Goal: Complete application form: Complete application form

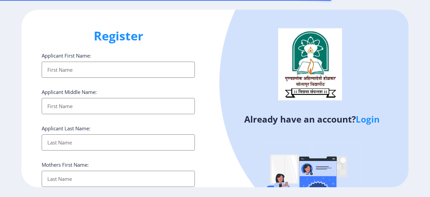
select select
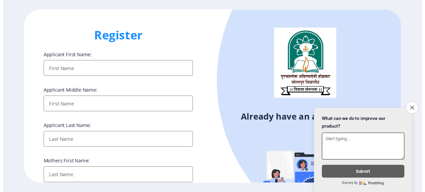
scroll to position [67, 0]
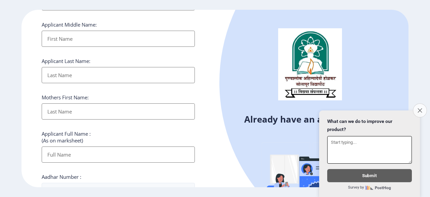
click at [422, 108] on icon "Close survey" at bounding box center [420, 110] width 4 height 4
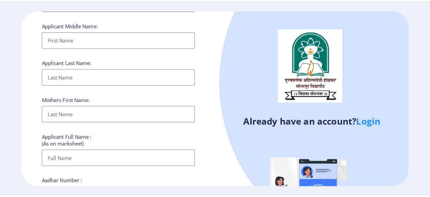
scroll to position [0, 0]
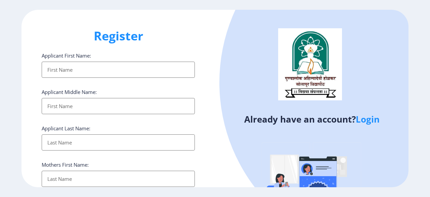
click at [51, 74] on input "Applicant First Name:" at bounding box center [118, 70] width 153 height 16
type input "[PERSON_NAME]"
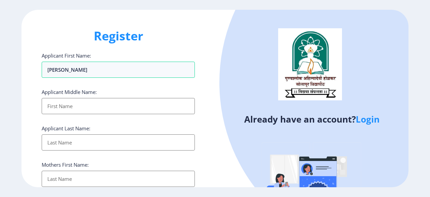
click at [52, 107] on input "Applicant First Name:" at bounding box center [118, 106] width 153 height 16
type input "malakri"
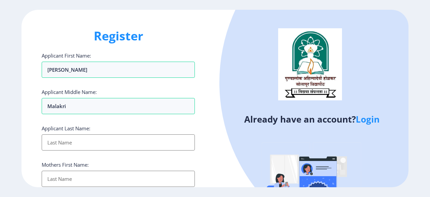
click at [71, 142] on input "Applicant First Name:" at bounding box center [118, 142] width 153 height 16
type input "[PERSON_NAME]"
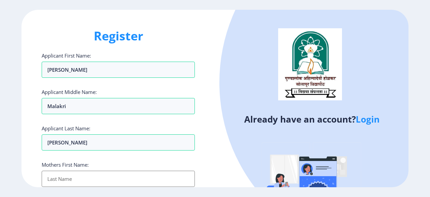
click at [62, 181] on input "Applicant First Name:" at bounding box center [118, 178] width 153 height 16
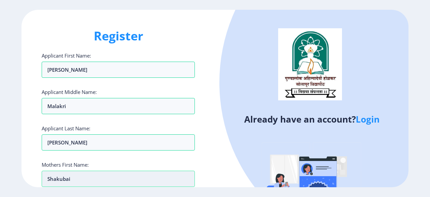
type input "shakubai"
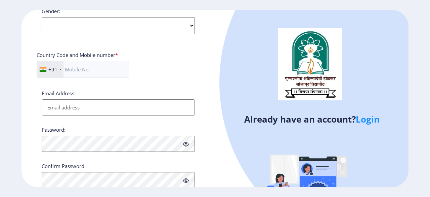
scroll to position [202, 0]
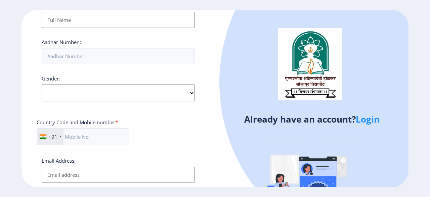
click at [192, 91] on select "Select Gender [DEMOGRAPHIC_DATA] [DEMOGRAPHIC_DATA] Other" at bounding box center [118, 92] width 153 height 17
select select "[DEMOGRAPHIC_DATA]"
click at [42, 84] on select "Select Gender [DEMOGRAPHIC_DATA] [DEMOGRAPHIC_DATA] Other" at bounding box center [118, 92] width 153 height 17
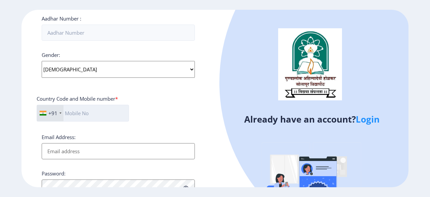
scroll to position [235, 0]
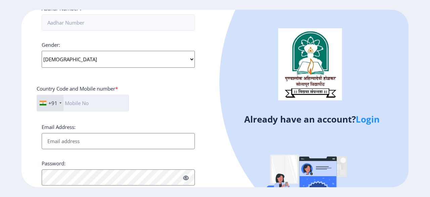
click at [87, 102] on input "text" at bounding box center [83, 102] width 92 height 17
type input "9921643270"
click at [175, 98] on div "+91 [GEOGRAPHIC_DATA] ([GEOGRAPHIC_DATA]) +91 [GEOGRAPHIC_DATA] (‫[GEOGRAPHIC_D…" at bounding box center [118, 105] width 163 height 22
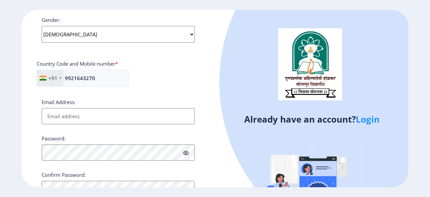
scroll to position [289, 0]
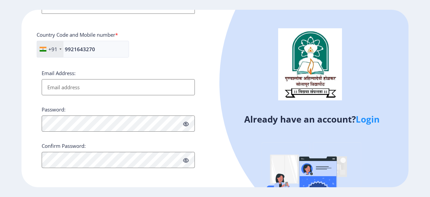
click at [110, 88] on input "Email Address:" at bounding box center [118, 87] width 153 height 16
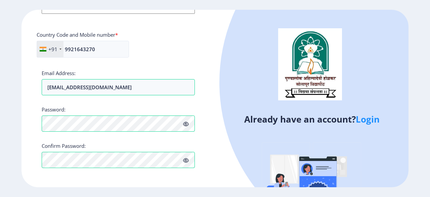
click at [188, 122] on icon at bounding box center [186, 123] width 6 height 5
click at [196, 59] on div "+91 [GEOGRAPHIC_DATA] ([GEOGRAPHIC_DATA]) +91 [GEOGRAPHIC_DATA] (‫[GEOGRAPHIC_D…" at bounding box center [118, 52] width 163 height 22
click at [130, 87] on input "[EMAIL_ADDRESS][DOMAIN_NAME]" at bounding box center [118, 87] width 153 height 16
type input "[PERSON_NAME][EMAIL_ADDRESS][PERSON_NAME][DOMAIN_NAME]"
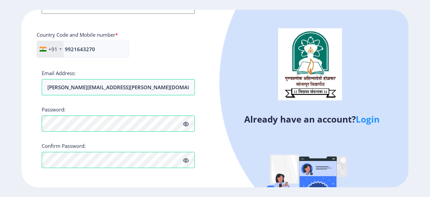
click at [215, 99] on div "Already have an account? Login" at bounding box center [312, 128] width 194 height 237
click at [186, 123] on icon at bounding box center [186, 123] width 6 height 5
click at [185, 122] on icon at bounding box center [186, 123] width 6 height 5
click at [186, 160] on icon at bounding box center [186, 160] width 6 height 5
click at [204, 148] on div "Register Applicant First Name: [PERSON_NAME] Applicant Middle Name: malakri App…" at bounding box center [119, 98] width 194 height 177
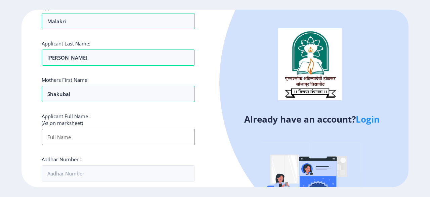
scroll to position [121, 0]
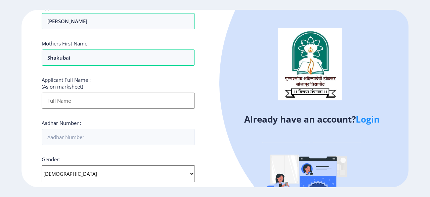
click at [89, 101] on input "Applicant First Name:" at bounding box center [118, 100] width 153 height 16
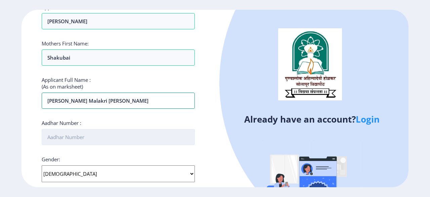
type input "[PERSON_NAME] Malakri [PERSON_NAME]"
click at [83, 138] on input "Aadhar Number :" at bounding box center [118, 137] width 153 height 16
click at [70, 135] on input "472045159523" at bounding box center [118, 137] width 153 height 16
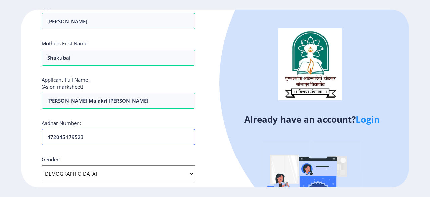
type input "472045179523"
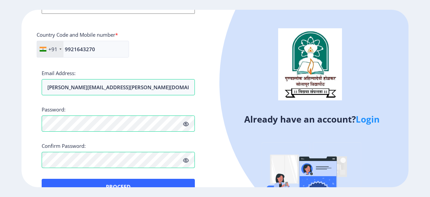
scroll to position [305, 0]
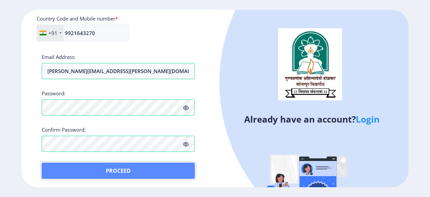
click at [119, 168] on button "Proceed" at bounding box center [118, 170] width 153 height 16
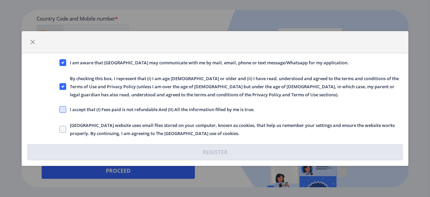
click at [61, 111] on span at bounding box center [63, 109] width 7 height 7
click at [60, 110] on input "I accept that (I) Fees paid is not refundable And (II) All the information fill…" at bounding box center [60, 109] width 0 height 0
checkbox input "true"
click at [62, 131] on span at bounding box center [63, 129] width 7 height 7
click at [60, 129] on input "[GEOGRAPHIC_DATA] website uses small files stored on your computer, known as co…" at bounding box center [60, 129] width 0 height 0
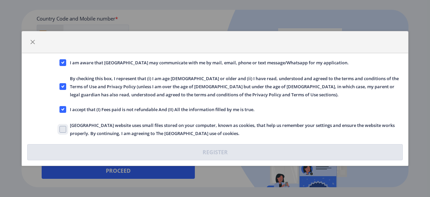
checkbox input "true"
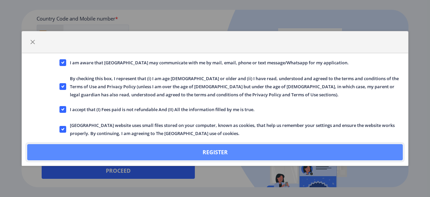
click at [214, 151] on button "Register" at bounding box center [215, 152] width 376 height 16
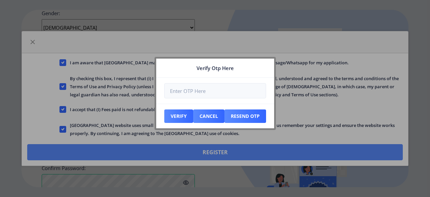
scroll to position [343, 0]
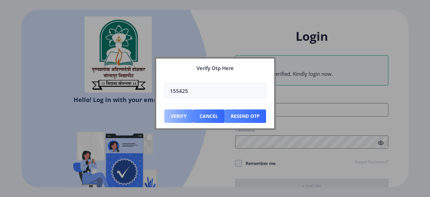
type input "155425"
click at [180, 115] on button "Verify" at bounding box center [178, 115] width 29 height 13
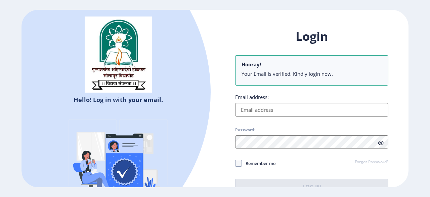
click at [265, 109] on input "Email address:" at bounding box center [311, 109] width 153 height 13
click at [252, 113] on input "Email address:" at bounding box center [311, 109] width 153 height 13
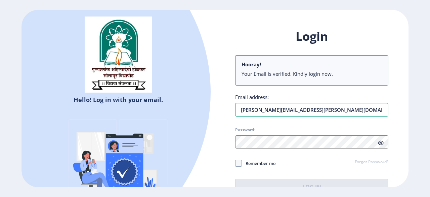
type input "[PERSON_NAME][EMAIL_ADDRESS][PERSON_NAME][DOMAIN_NAME]"
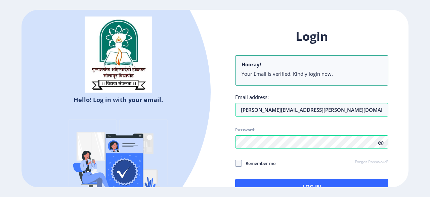
click at [381, 143] on icon at bounding box center [381, 142] width 6 height 5
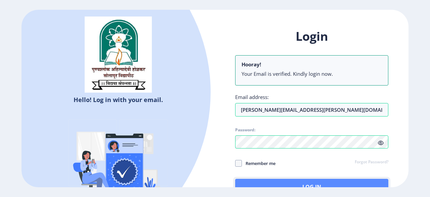
click at [313, 183] on button "Log In" at bounding box center [311, 187] width 153 height 16
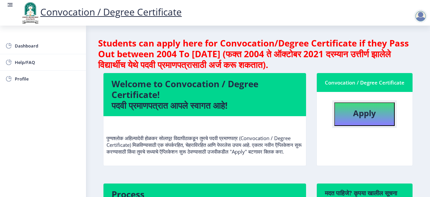
click at [358, 112] on b "Apply" at bounding box center [364, 112] width 23 height 11
select select
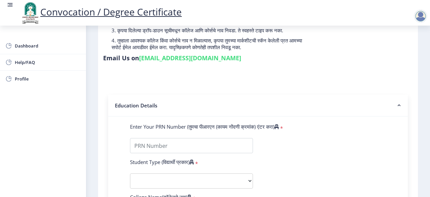
scroll to position [101, 0]
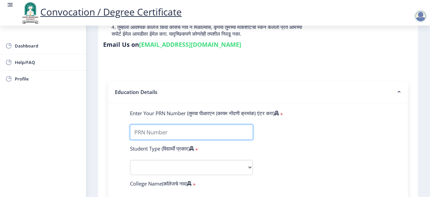
click at [158, 135] on input "Enter Your PRN Number (तुमचा पीआरएन (कायम नोंदणी क्रमांक) एंटर करा)" at bounding box center [191, 131] width 123 height 15
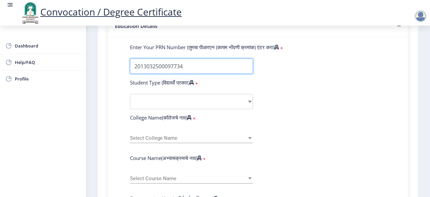
scroll to position [168, 0]
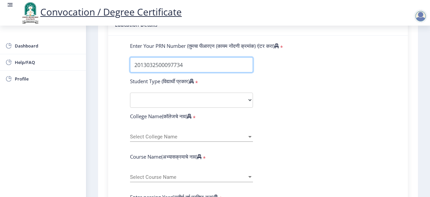
type input "2013032500097734"
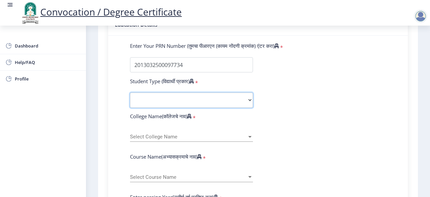
click at [247, 99] on select "Select Student Type Regular External" at bounding box center [191, 99] width 123 height 15
select select "Regular"
click at [130, 92] on select "Select Student Type Regular External" at bounding box center [191, 99] width 123 height 15
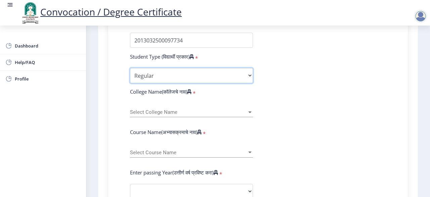
scroll to position [202, 0]
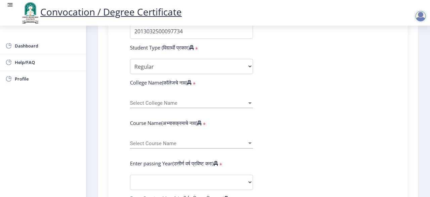
click at [249, 103] on div at bounding box center [249, 103] width 3 height 2
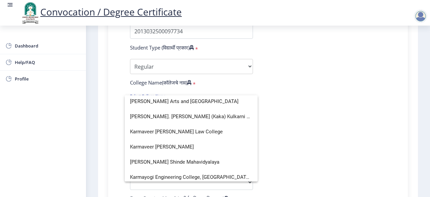
scroll to position [773, 0]
click at [188, 146] on span "Karmaveer [PERSON_NAME]" at bounding box center [191, 146] width 122 height 15
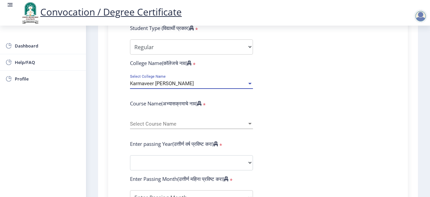
scroll to position [235, 0]
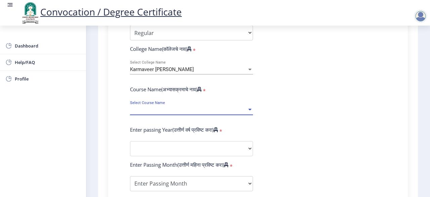
click at [248, 109] on div at bounding box center [249, 110] width 3 height 2
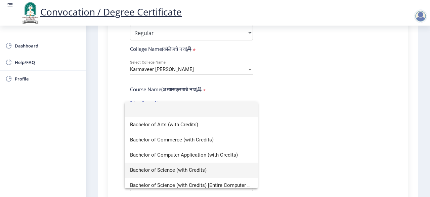
click at [186, 167] on span "Bachelor of Science (with Credits)" at bounding box center [191, 169] width 122 height 15
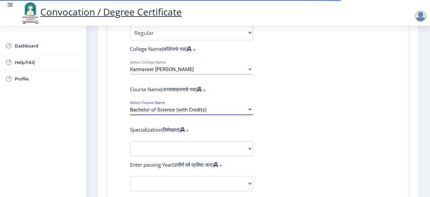
scroll to position [269, 0]
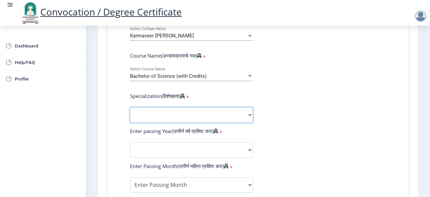
click at [249, 113] on select "Specialization Botany Chemistry Computer Science Electronics Geology Mathematic…" at bounding box center [191, 114] width 123 height 15
select select "Chemistry"
click at [130, 107] on select "Specialization Botany Chemistry Computer Science Electronics Geology Mathematic…" at bounding box center [191, 114] width 123 height 15
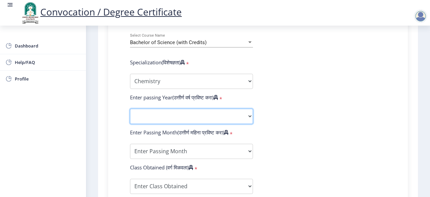
click at [249, 116] on select "2025 2024 2023 2022 2021 2020 2019 2018 2017 2016 2015 2014 2013 2012 2011 2010…" at bounding box center [191, 116] width 123 height 15
click at [300, 31] on form "Enter Your PRN Number (तुमचा पीआरएन (कायम नोंदणी क्रमांक) एंटर करा) * Student T…" at bounding box center [258, 103] width 266 height 391
click at [251, 115] on select "2025 2024 2023 2022 2021 2020 2019 2018 2017 2016 2015 2014 2013 2012 2011 2010…" at bounding box center [191, 116] width 123 height 15
select select "2016"
click at [130, 109] on select "2025 2024 2023 2022 2021 2020 2019 2018 2017 2016 2015 2014 2013 2012 2011 2010…" at bounding box center [191, 116] width 123 height 15
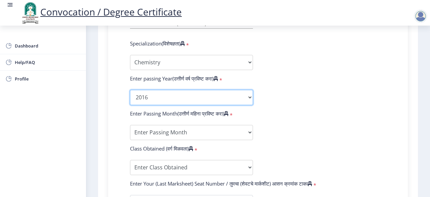
scroll to position [336, 0]
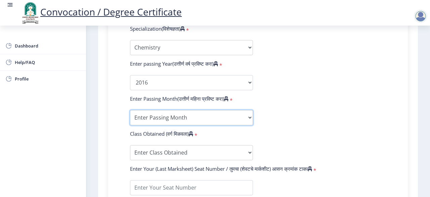
click at [250, 116] on select "Enter Passing Month March April May October November December" at bounding box center [191, 117] width 123 height 15
select select "April"
click at [130, 110] on select "Enter Passing Month March April May October November December" at bounding box center [191, 117] width 123 height 15
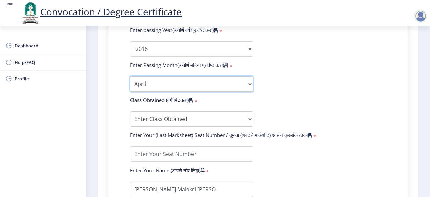
scroll to position [403, 0]
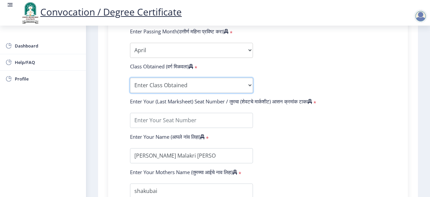
click at [248, 84] on select "Enter Class Obtained FIRST CLASS WITH DISTINCTION FIRST CLASS HIGHER SECOND CLA…" at bounding box center [191, 85] width 123 height 15
select select "FIRST CLASS WITH DISTINCTION"
click at [130, 78] on select "Enter Class Obtained FIRST CLASS WITH DISTINCTION FIRST CLASS HIGHER SECOND CLA…" at bounding box center [191, 85] width 123 height 15
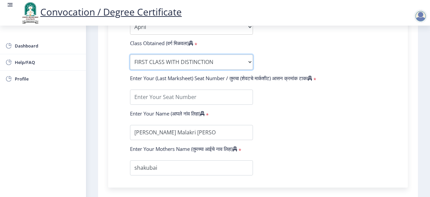
scroll to position [437, 0]
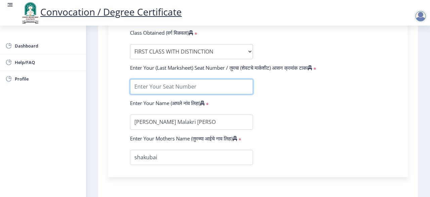
click at [163, 86] on input "textarea" at bounding box center [191, 86] width 123 height 15
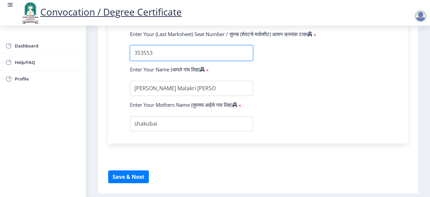
scroll to position [490, 0]
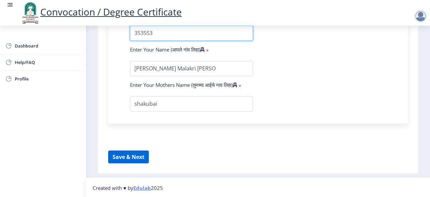
type input "353553"
click at [133, 156] on button "Save & Next" at bounding box center [128, 156] width 41 height 13
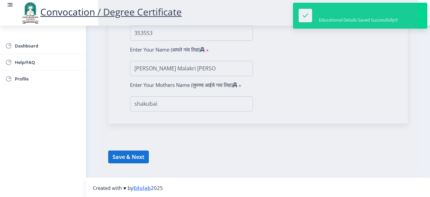
select select
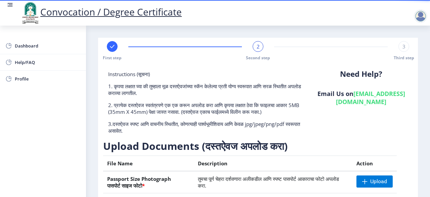
scroll to position [134, 0]
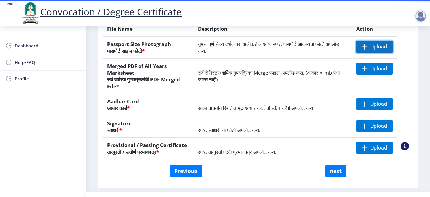
click at [379, 44] on span "Upload" at bounding box center [378, 46] width 17 height 7
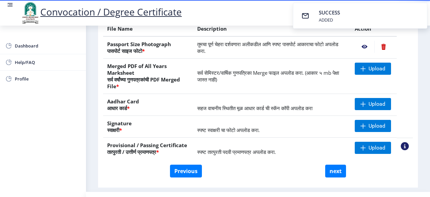
scroll to position [101, 0]
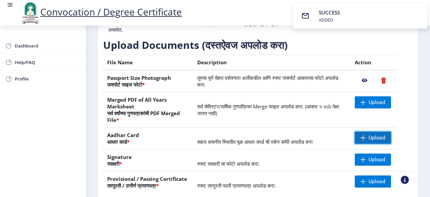
click at [376, 138] on span "Upload" at bounding box center [377, 137] width 17 height 7
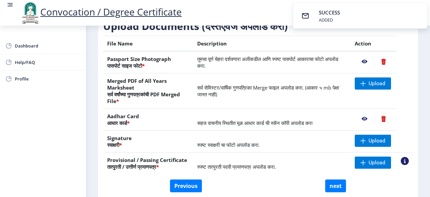
scroll to position [134, 0]
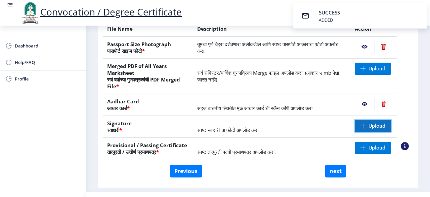
click at [369, 125] on span "Upload" at bounding box center [377, 125] width 17 height 7
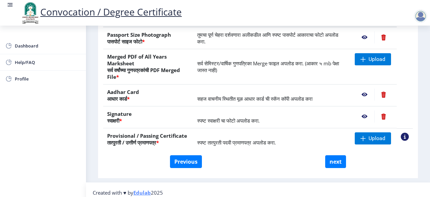
scroll to position [149, 0]
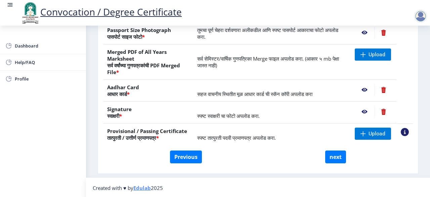
click at [10, 2] on rect at bounding box center [10, 4] width 7 height 7
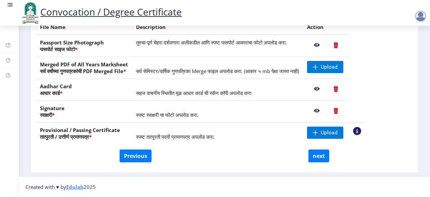
scroll to position [128, 0]
click at [9, 5] on rect at bounding box center [10, 4] width 7 height 7
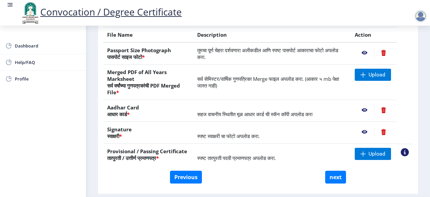
click at [9, 5] on rect at bounding box center [10, 4] width 7 height 7
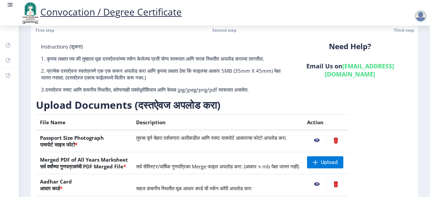
scroll to position [0, 0]
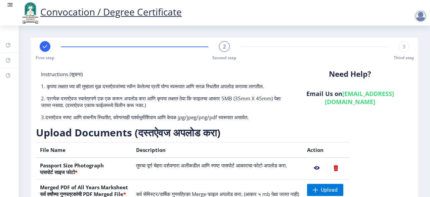
click at [9, 4] on rect at bounding box center [10, 4] width 7 height 7
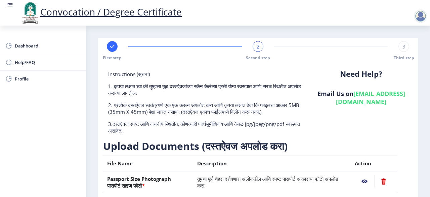
click at [9, 4] on rect at bounding box center [10, 4] width 7 height 7
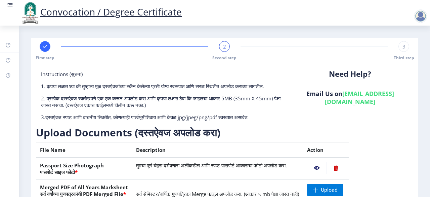
click at [9, 4] on rect at bounding box center [10, 4] width 7 height 7
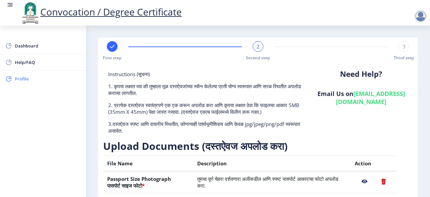
click at [20, 79] on span "Profile" at bounding box center [48, 79] width 66 height 8
select select
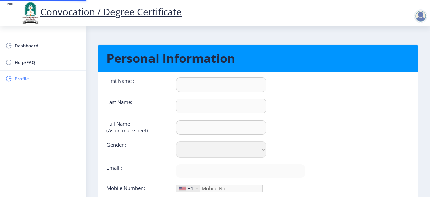
type input "[PERSON_NAME]"
type input "[PERSON_NAME] Malakri [PERSON_NAME]"
select select "[DEMOGRAPHIC_DATA]"
type input "[PERSON_NAME][EMAIL_ADDRESS][PERSON_NAME][DOMAIN_NAME]"
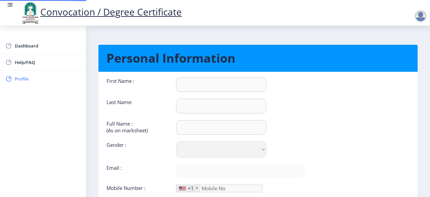
type input "9921643270"
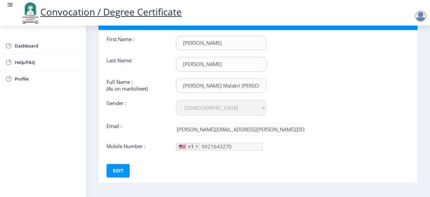
scroll to position [68, 0]
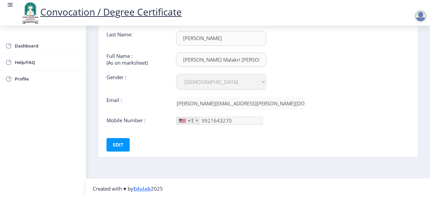
click at [196, 120] on div at bounding box center [197, 120] width 2 height 1
click at [118, 143] on button "Edit" at bounding box center [118, 144] width 23 height 13
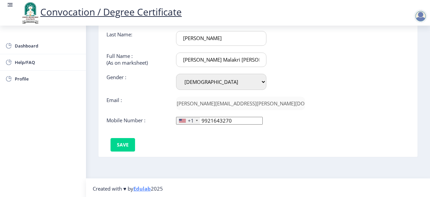
click at [197, 120] on div at bounding box center [197, 120] width 2 height 1
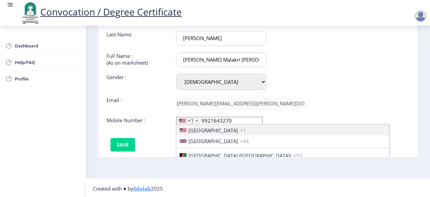
scroll to position [1007, 0]
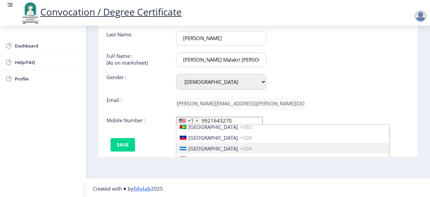
click at [196, 120] on div at bounding box center [197, 120] width 2 height 1
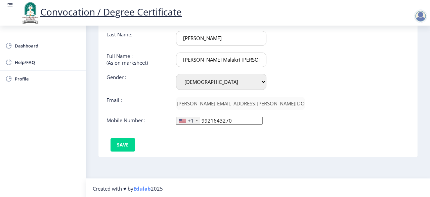
click at [196, 120] on div at bounding box center [197, 120] width 2 height 1
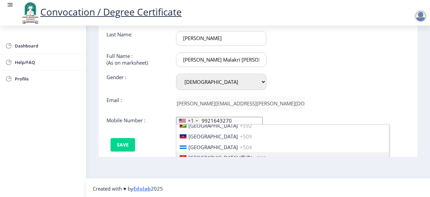
scroll to position [1042, 0]
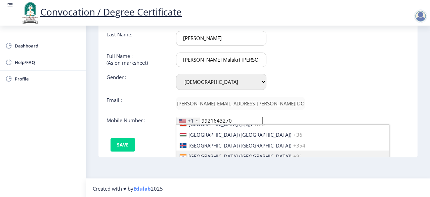
click at [213, 153] on span "[GEOGRAPHIC_DATA] ([GEOGRAPHIC_DATA])" at bounding box center [240, 156] width 103 height 7
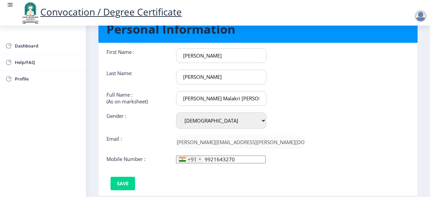
scroll to position [68, 0]
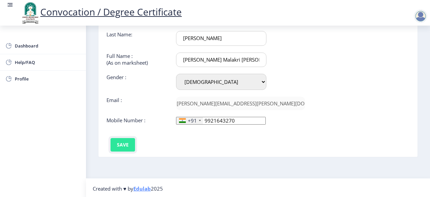
click at [124, 144] on button "Save" at bounding box center [123, 144] width 25 height 13
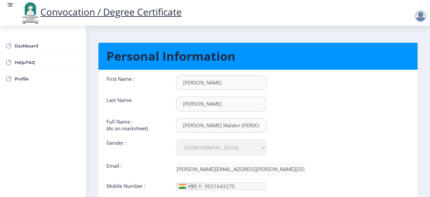
scroll to position [0, 0]
